Goal: Task Accomplishment & Management: Manage account settings

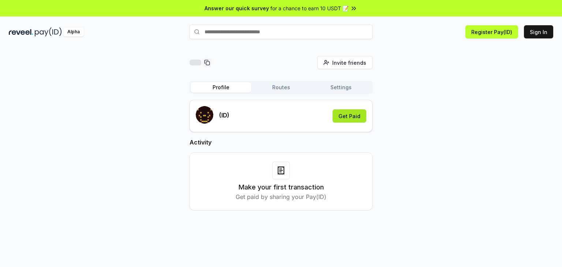
click at [342, 116] on button "Get Paid" at bounding box center [350, 115] width 34 height 13
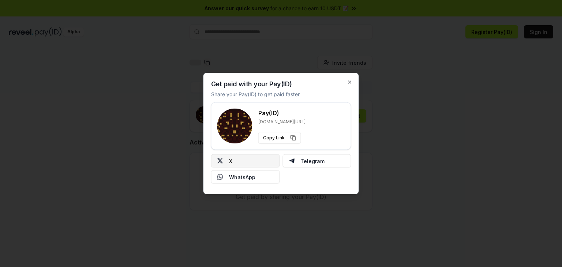
click at [240, 162] on button "X" at bounding box center [245, 160] width 69 height 13
